Goal: Navigation & Orientation: Find specific page/section

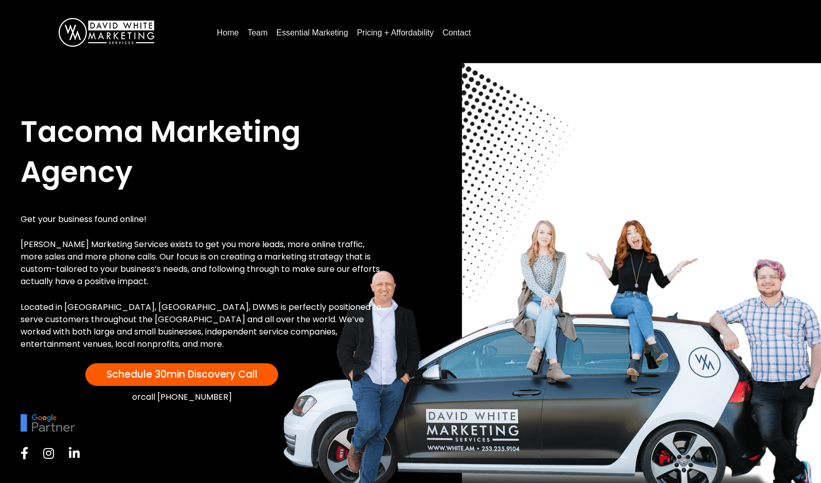
click at [256, 35] on link "Team" at bounding box center [257, 33] width 28 height 16
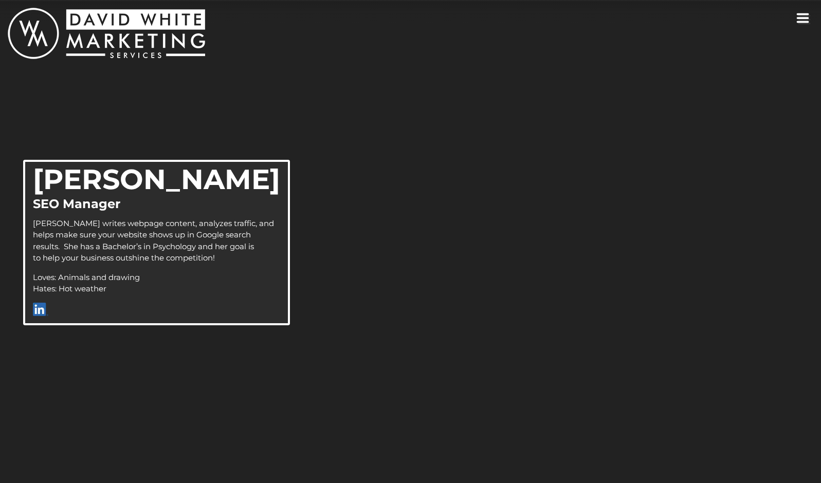
scroll to position [1933, 0]
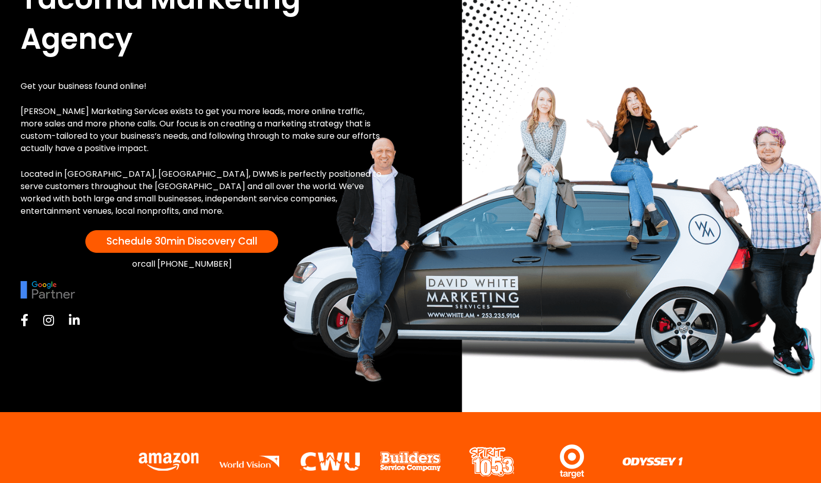
scroll to position [130, 0]
